Goal: Task Accomplishment & Management: Manage account settings

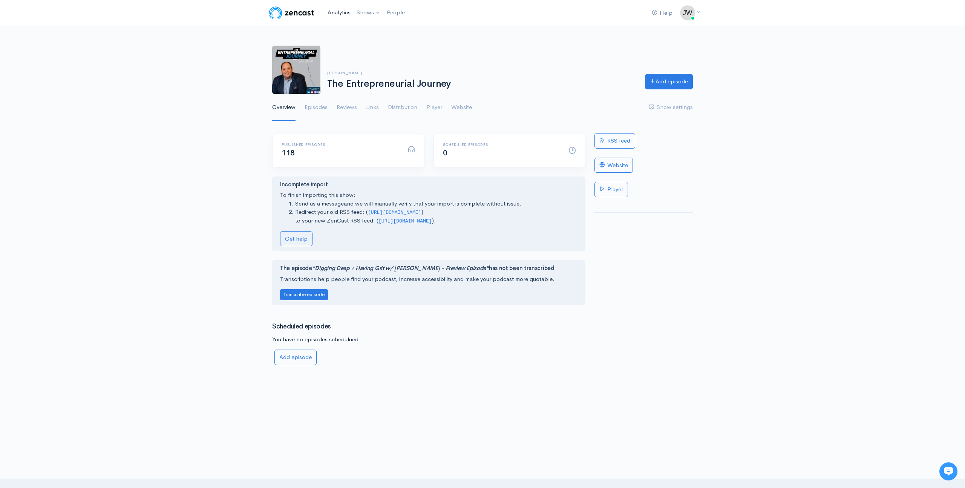
click at [338, 13] on link "Analytics" at bounding box center [338, 13] width 29 height 16
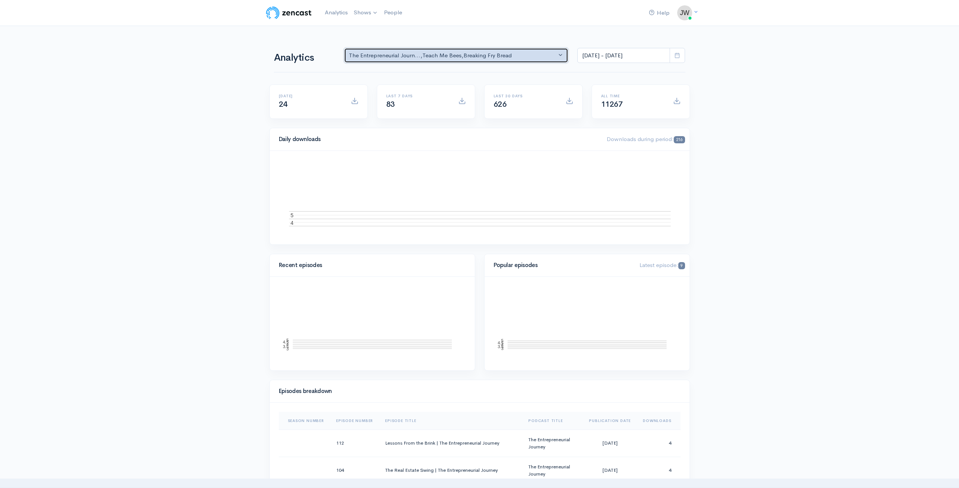
click at [482, 59] on div "The Entrepreneurial Journ... , Teach Me Bees , Breaking Fry Bread" at bounding box center [453, 55] width 208 height 9
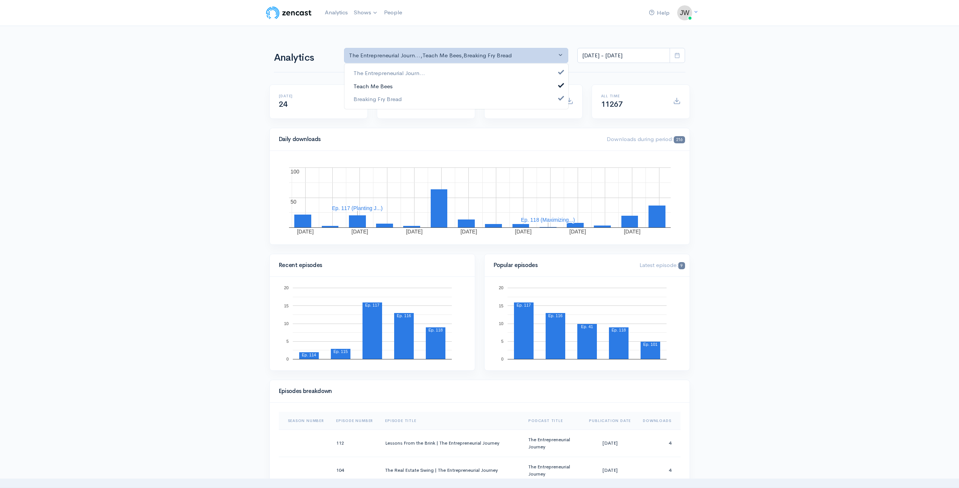
click at [494, 89] on link "Teach Me Bees" at bounding box center [456, 86] width 224 height 13
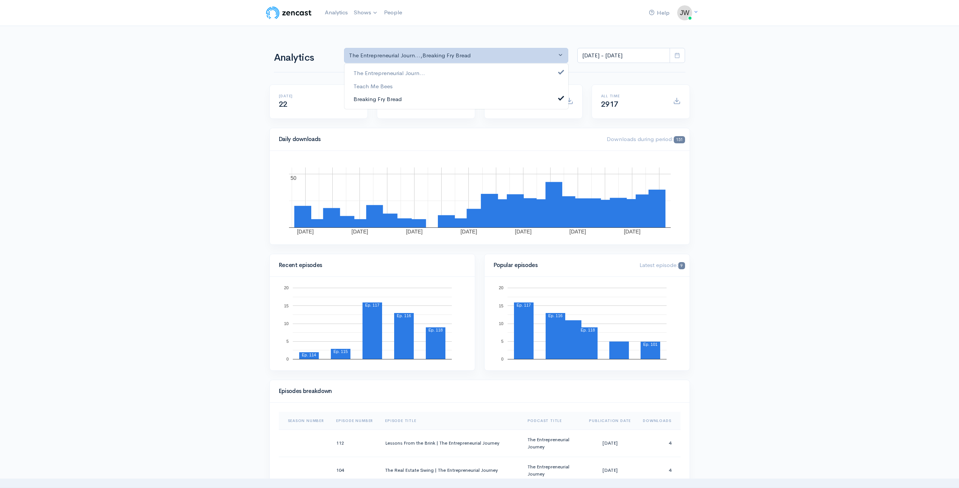
click at [481, 95] on link "Breaking Fry Bread" at bounding box center [456, 99] width 224 height 13
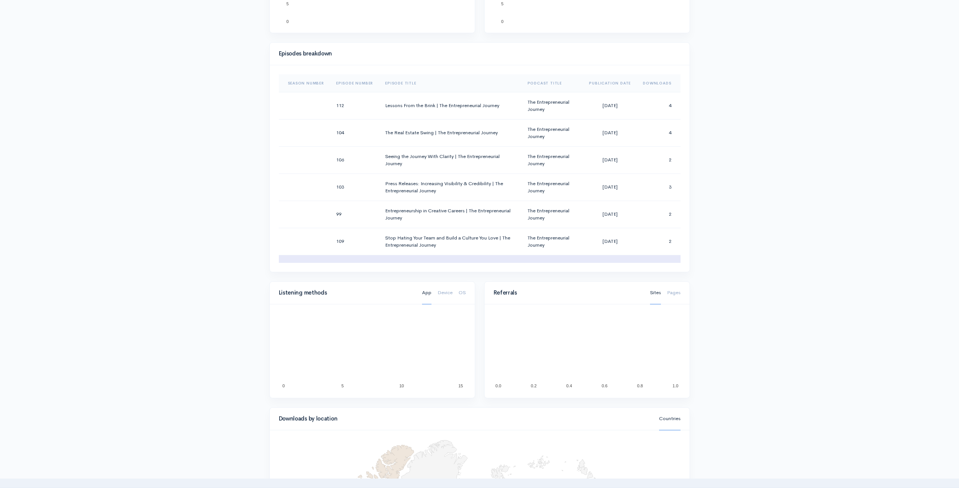
scroll to position [335, 0]
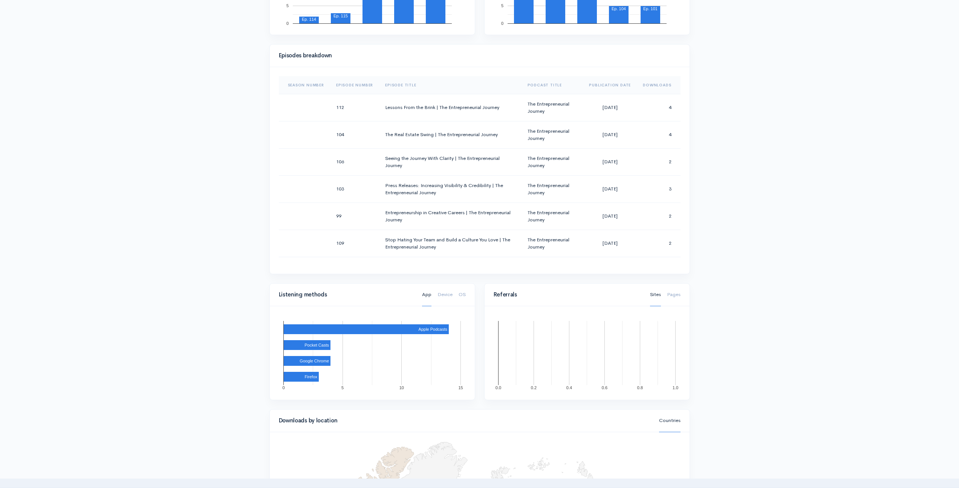
click at [350, 84] on th "Episode Number" at bounding box center [354, 85] width 49 height 18
click at [344, 86] on th "Episode Number" at bounding box center [357, 85] width 55 height 18
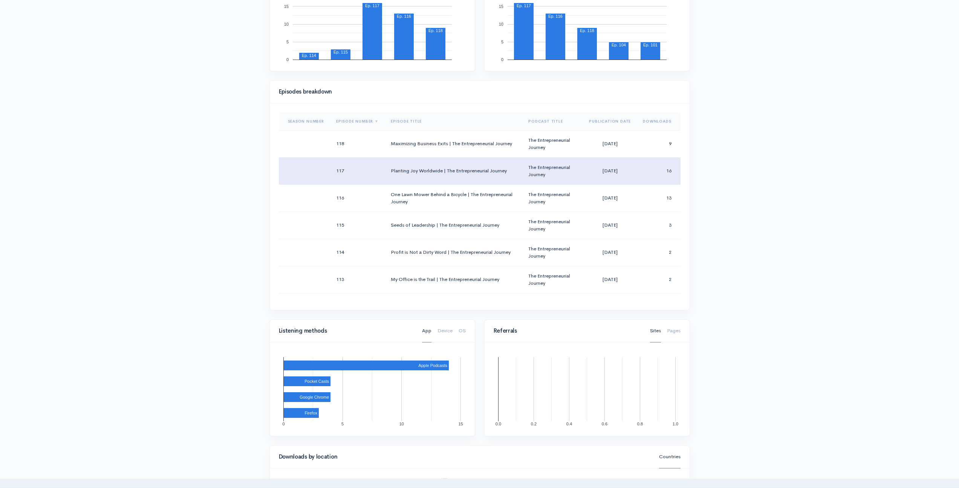
scroll to position [205, 0]
